Goal: Task Accomplishment & Management: Use online tool/utility

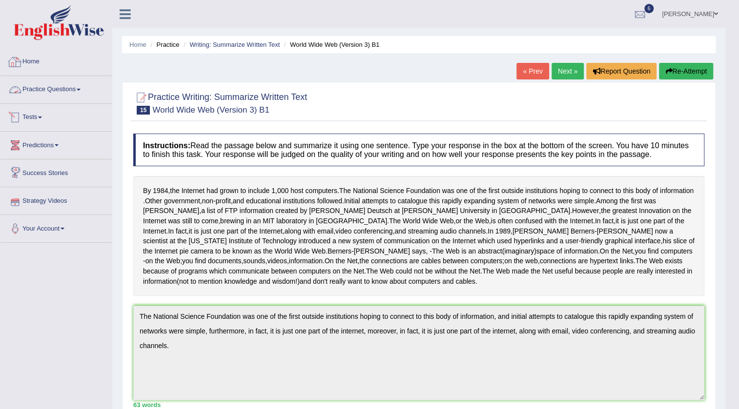
click at [27, 57] on link "Home" at bounding box center [55, 60] width 111 height 24
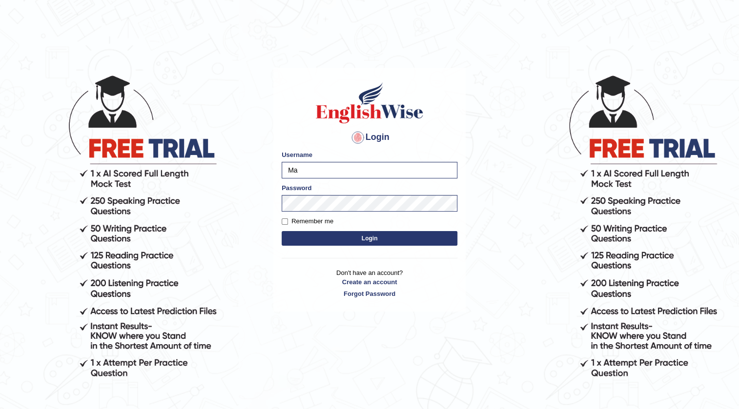
type input "M"
type input "priyanka94"
click at [352, 231] on button "Login" at bounding box center [369, 238] width 176 height 15
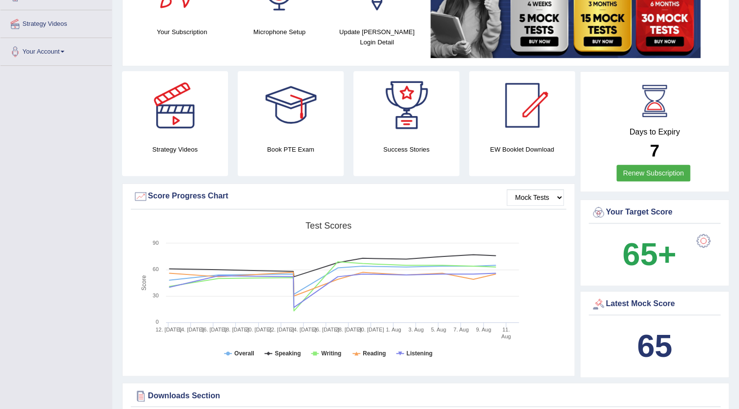
scroll to position [44, 0]
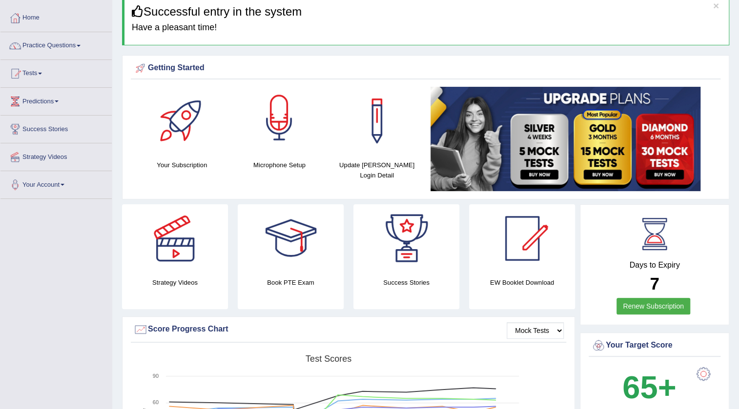
click at [273, 123] on div at bounding box center [279, 121] width 68 height 68
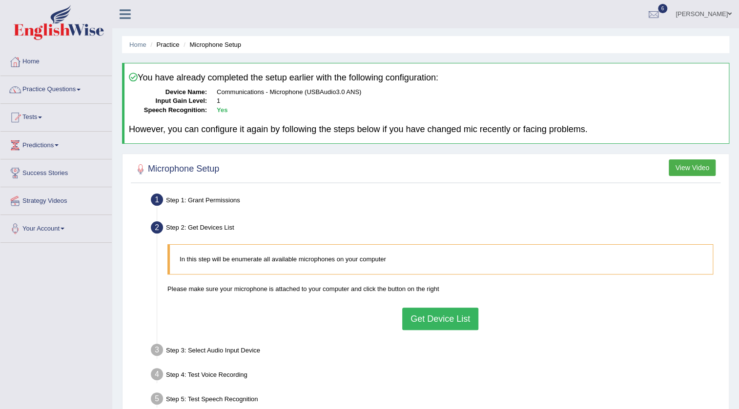
click at [441, 315] on button "Get Device List" at bounding box center [440, 319] width 76 height 22
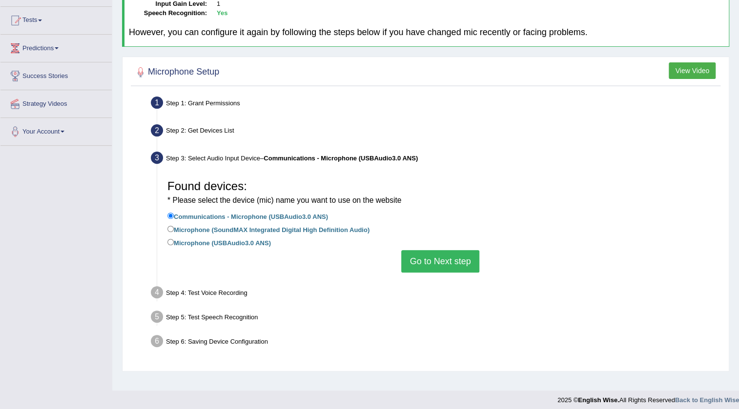
scroll to position [102, 0]
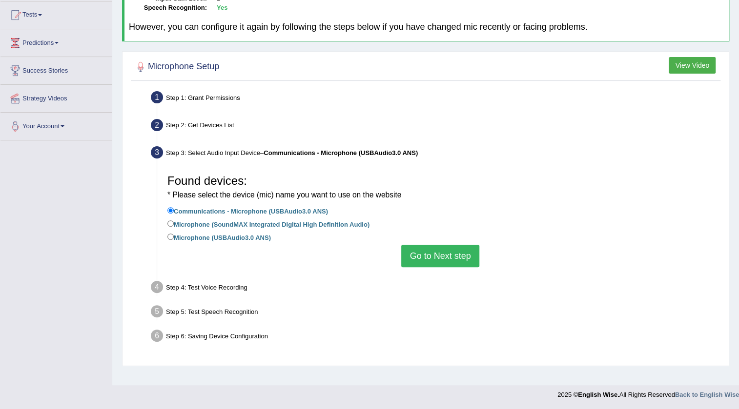
click at [428, 258] on button "Go to Next step" at bounding box center [440, 256] width 78 height 22
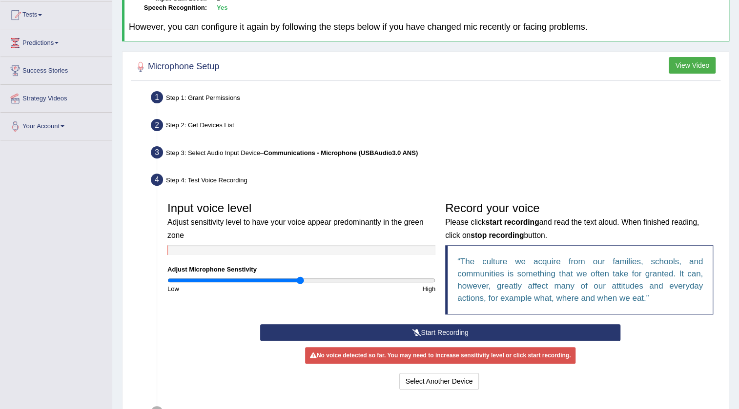
click at [414, 329] on icon at bounding box center [416, 332] width 9 height 7
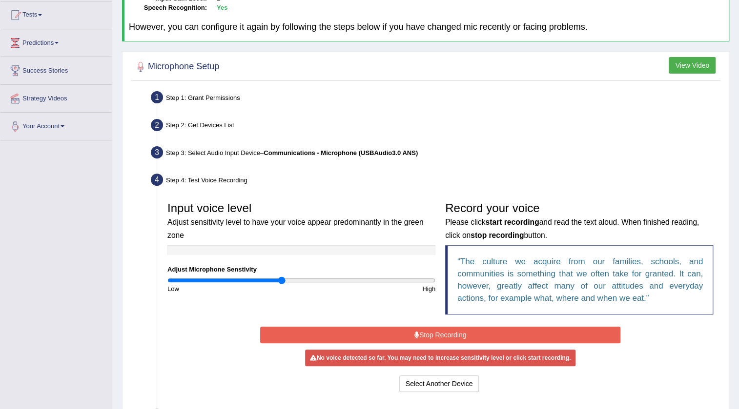
drag, startPoint x: 302, startPoint y: 279, endPoint x: 281, endPoint y: 281, distance: 22.1
type input "0.86"
click at [281, 281] on input "range" at bounding box center [301, 281] width 268 height 8
click at [418, 334] on button "Stop Recording" at bounding box center [440, 335] width 361 height 17
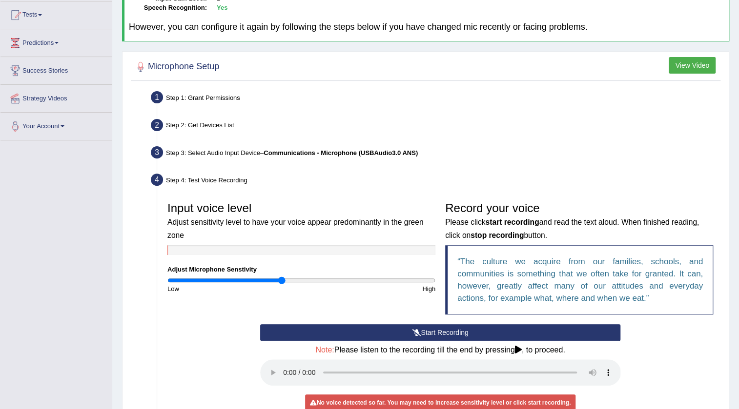
click at [421, 330] on button "Start Recording" at bounding box center [440, 332] width 361 height 17
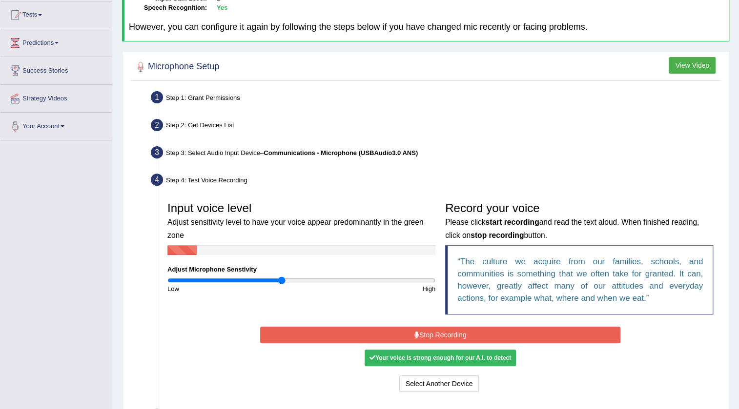
click at [421, 330] on button "Stop Recording" at bounding box center [440, 335] width 361 height 17
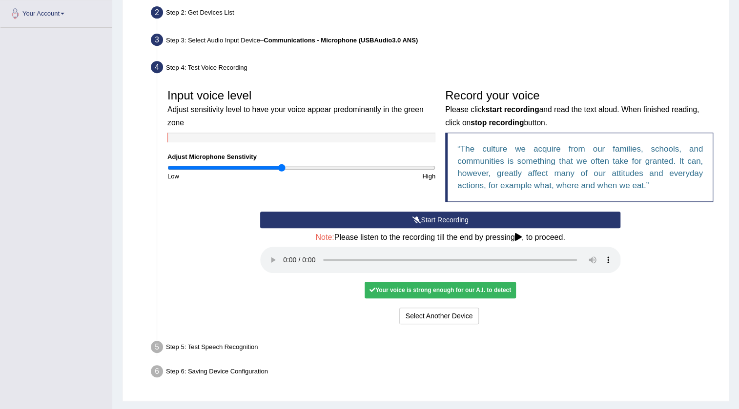
scroll to position [239, 0]
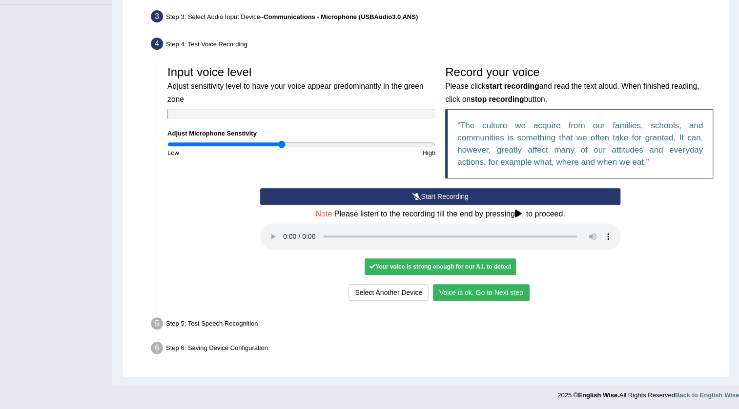
click at [487, 291] on button "Voice is ok. Go to Next step" at bounding box center [481, 292] width 97 height 17
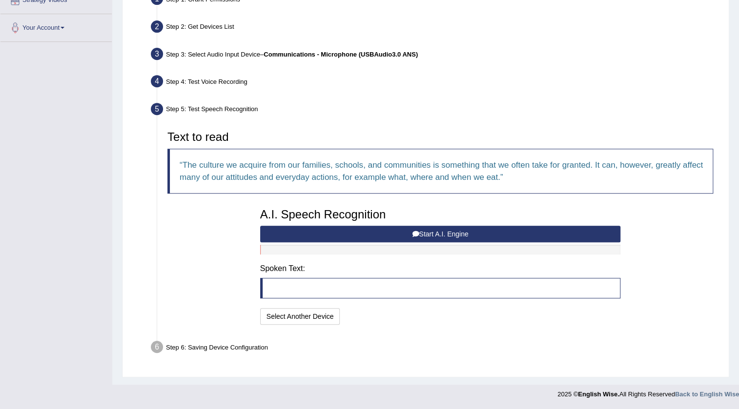
scroll to position [200, 0]
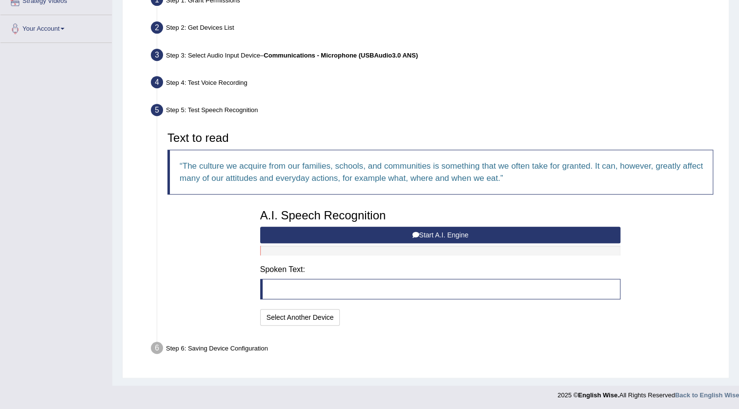
click at [429, 237] on button "Start A.I. Engine" at bounding box center [440, 235] width 361 height 17
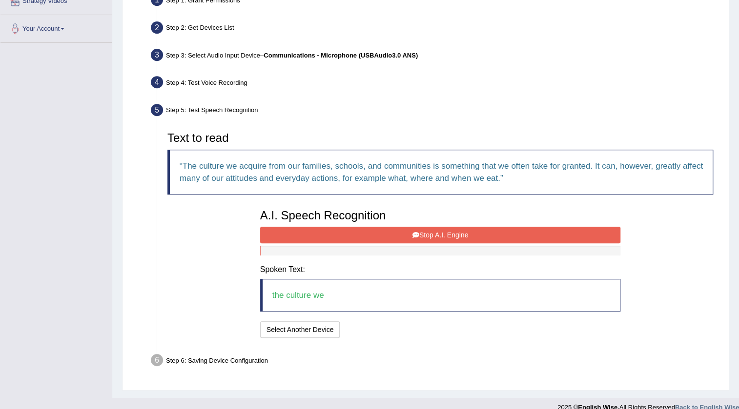
click at [429, 237] on button "Stop A.I. Engine" at bounding box center [440, 235] width 361 height 17
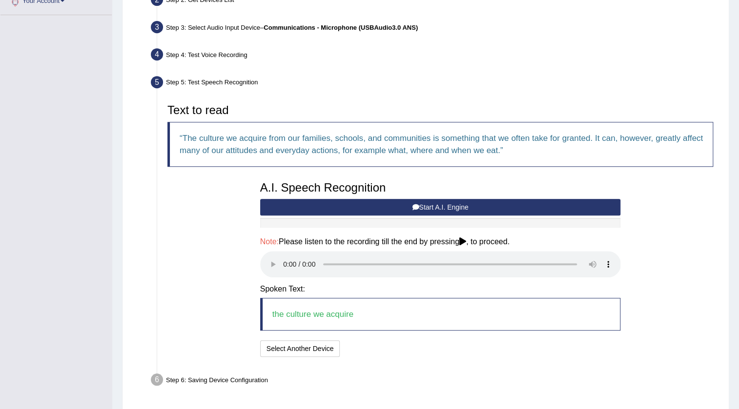
scroll to position [259, 0]
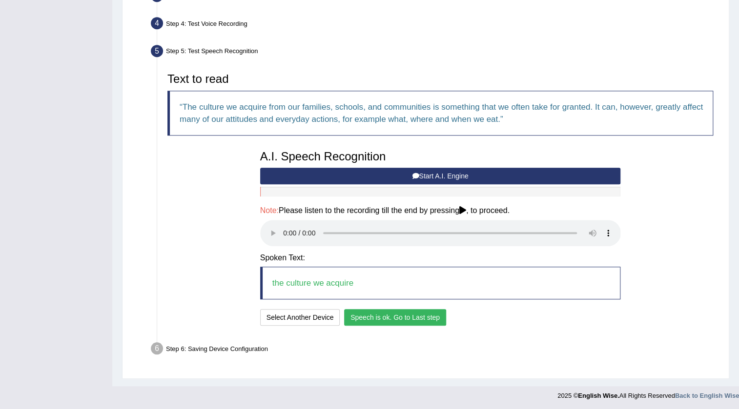
click at [378, 315] on button "Speech is ok. Go to Last step" at bounding box center [395, 317] width 102 height 17
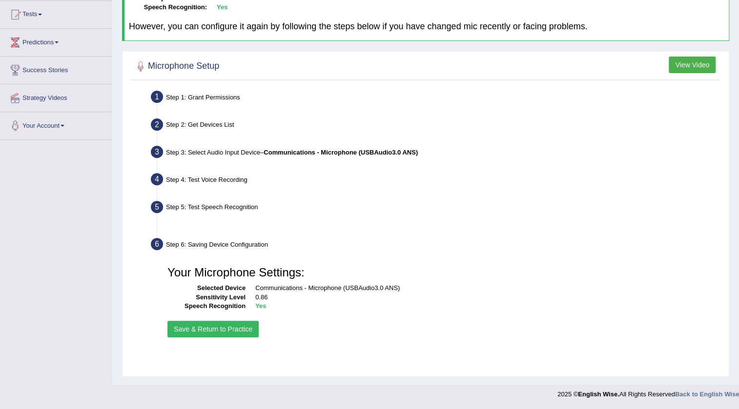
scroll to position [102, 0]
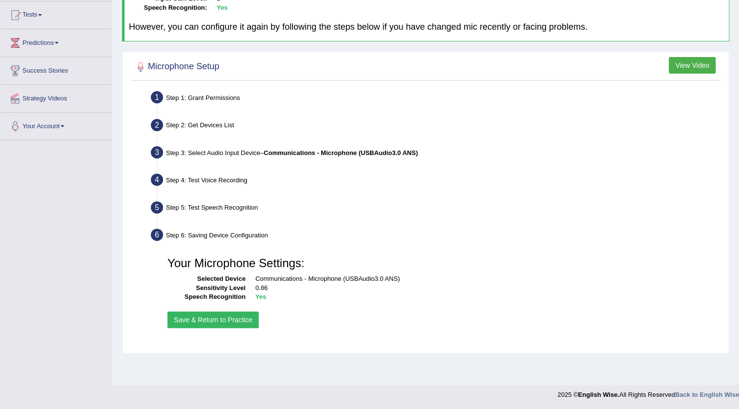
click at [229, 319] on button "Save & Return to Practice" at bounding box center [212, 320] width 91 height 17
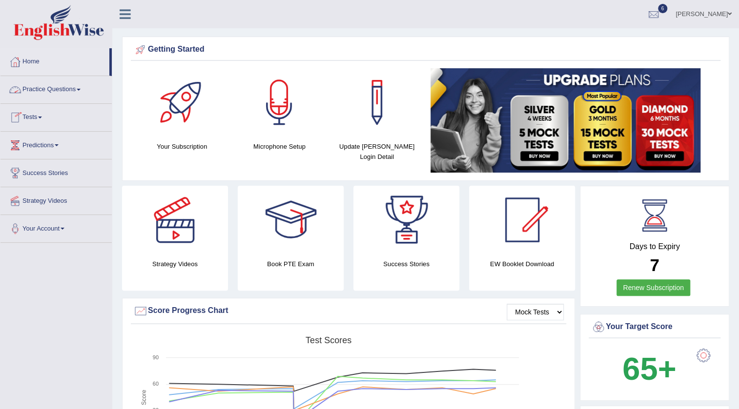
click at [28, 83] on link "Practice Questions" at bounding box center [55, 88] width 111 height 24
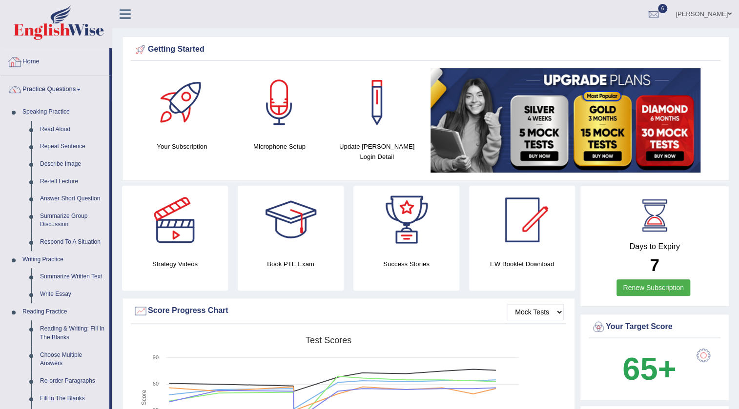
click at [27, 61] on link "Home" at bounding box center [54, 60] width 109 height 24
click at [56, 131] on link "Read Aloud" at bounding box center [73, 130] width 74 height 18
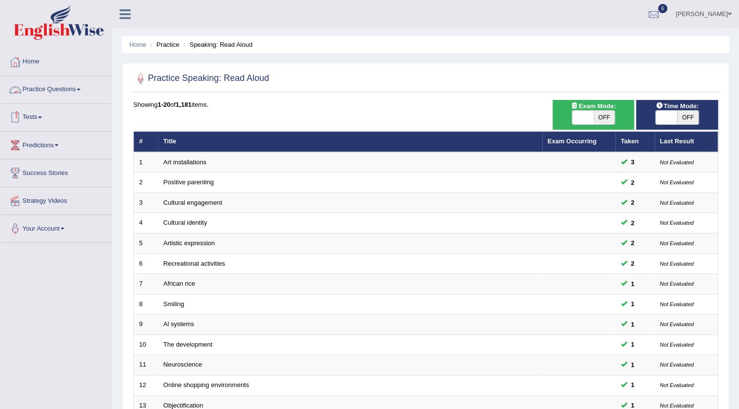
click at [53, 93] on link "Practice Questions" at bounding box center [55, 88] width 111 height 24
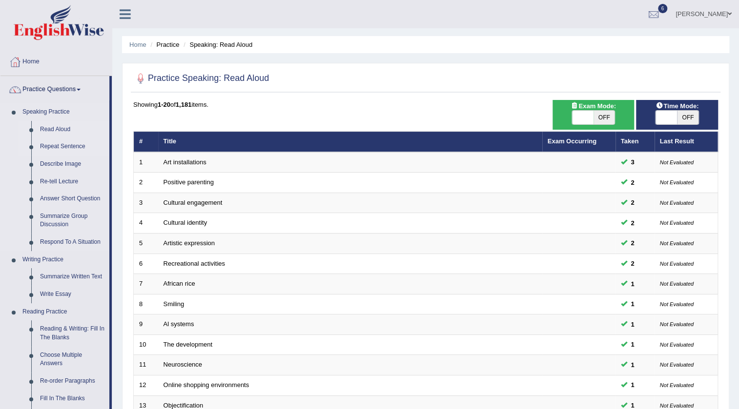
click at [57, 146] on link "Repeat Sentence" at bounding box center [73, 147] width 74 height 18
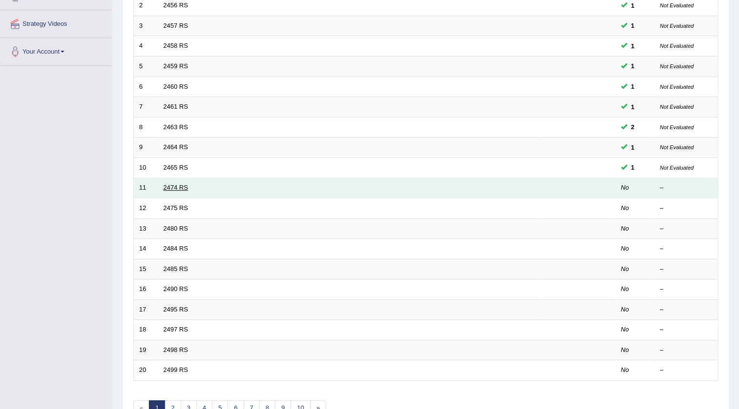
click at [181, 184] on link "2474 RS" at bounding box center [175, 187] width 25 height 7
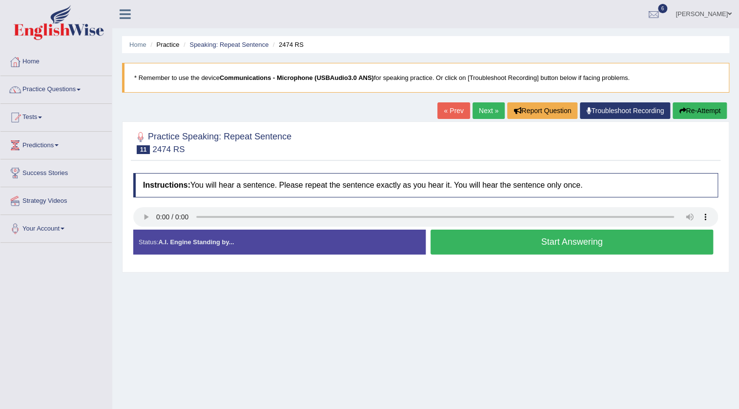
click at [552, 243] on button "Start Answering" at bounding box center [571, 242] width 282 height 25
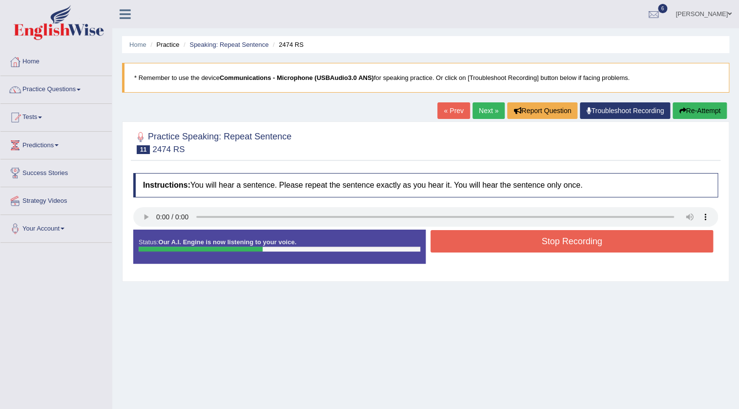
click at [552, 243] on button "Stop Recording" at bounding box center [571, 241] width 282 height 22
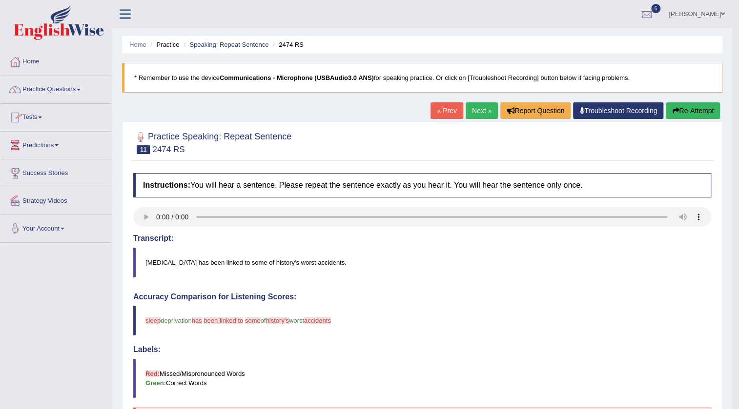
click at [37, 121] on link "Tests" at bounding box center [55, 116] width 111 height 24
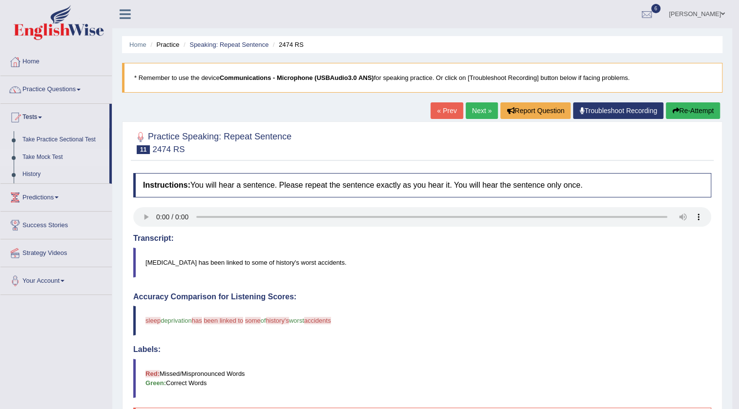
click at [30, 159] on link "Take Mock Test" at bounding box center [63, 158] width 91 height 18
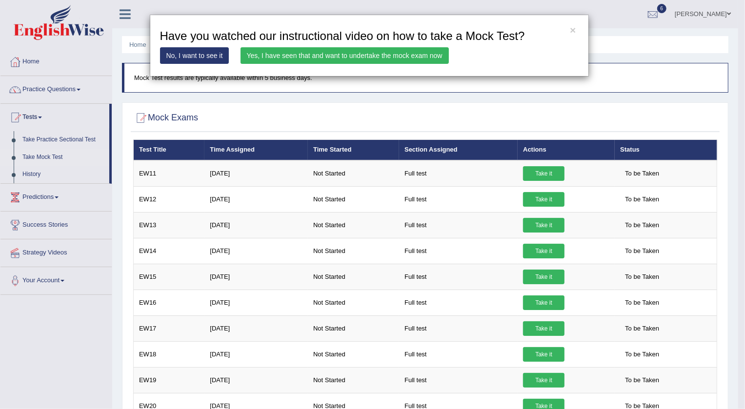
click at [296, 59] on link "Yes, I have seen that and want to undertake the mock exam now" at bounding box center [345, 55] width 208 height 17
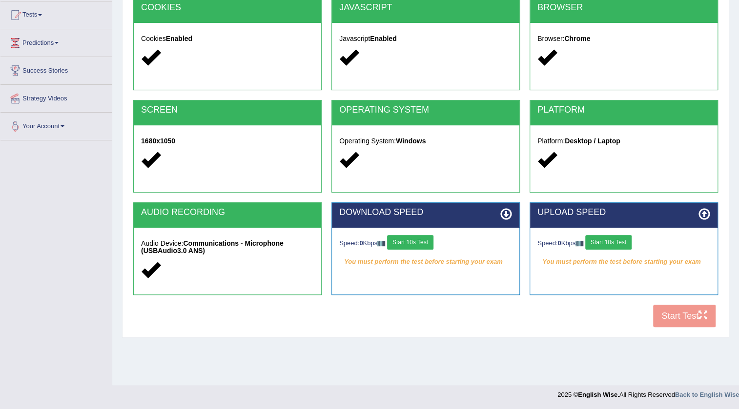
click at [415, 237] on button "Start 10s Test" at bounding box center [410, 242] width 46 height 15
click at [610, 243] on button "Start 10s Test" at bounding box center [608, 242] width 46 height 15
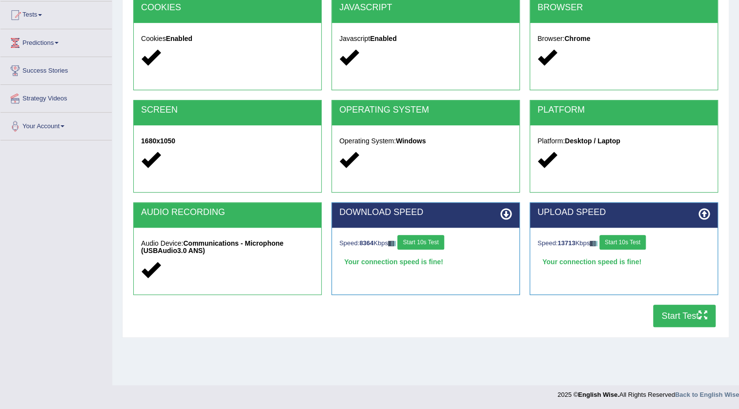
click at [676, 312] on button "Start Test" at bounding box center [684, 316] width 62 height 22
